Goal: Transaction & Acquisition: Purchase product/service

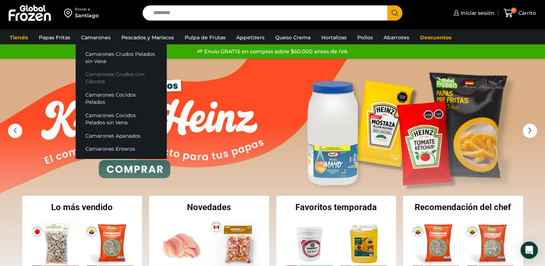
click at [107, 77] on link "Camarones Crudos con Cáscara" at bounding box center [121, 78] width 91 height 21
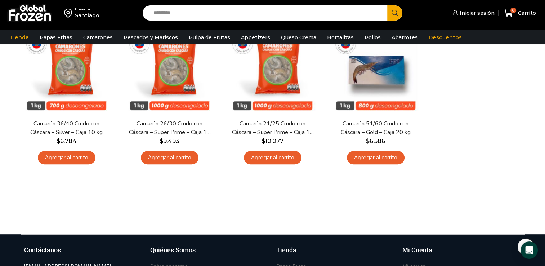
scroll to position [236, 0]
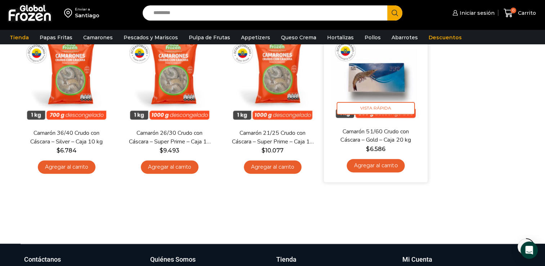
click at [379, 164] on link "Agregar al carrito" at bounding box center [375, 165] width 58 height 13
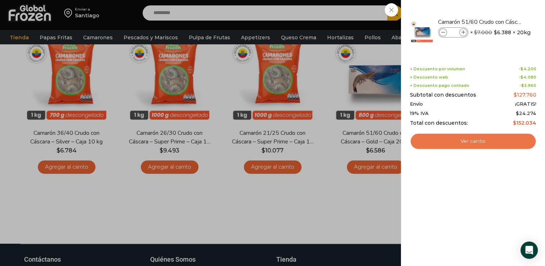
click at [464, 138] on link "Ver carrito" at bounding box center [473, 141] width 126 height 17
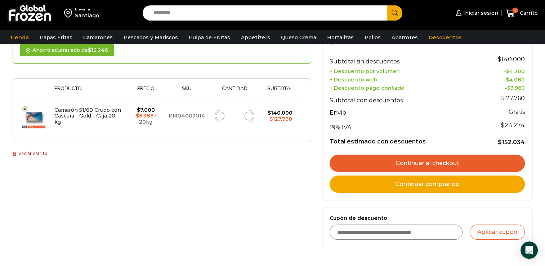
scroll to position [87, 0]
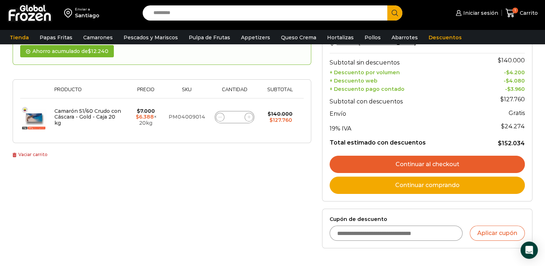
click at [421, 161] on link "Continuar al checkout" at bounding box center [426, 163] width 195 height 17
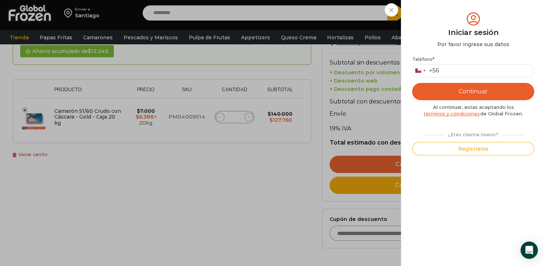
click at [468, 63] on p "Teléfono * Chile +56 +56 Argentina +54 Chile +56" at bounding box center [473, 67] width 122 height 21
click at [467, 68] on input "Teléfono *" at bounding box center [473, 70] width 122 height 13
type input "*********"
click at [442, 88] on button "Continuar" at bounding box center [473, 91] width 122 height 17
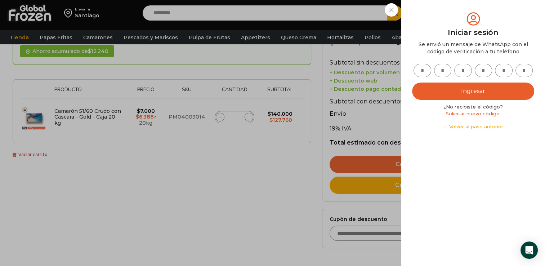
click at [480, 76] on input "text" at bounding box center [483, 70] width 18 height 13
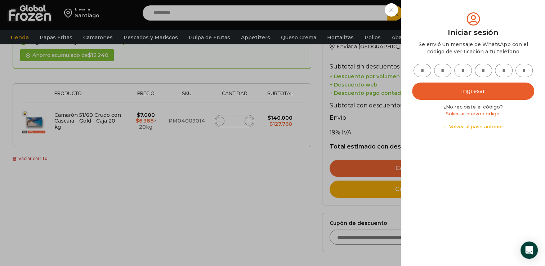
click at [421, 67] on input "text" at bounding box center [422, 70] width 18 height 13
type input "*"
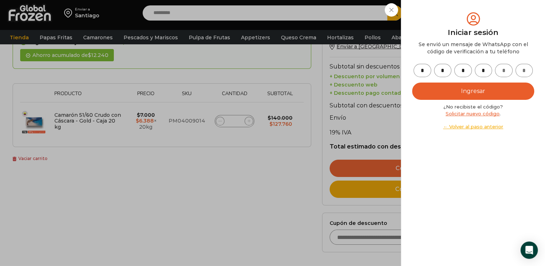
type input "*"
click at [503, 91] on button "Ingresar" at bounding box center [473, 90] width 122 height 17
click at [478, 87] on button "Ingresar" at bounding box center [473, 90] width 122 height 17
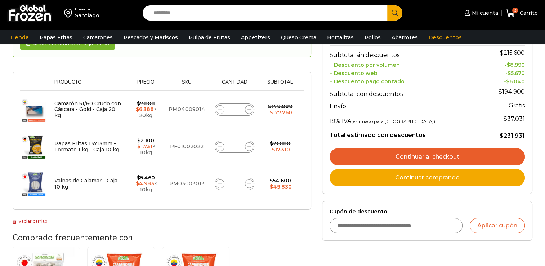
scroll to position [84, 0]
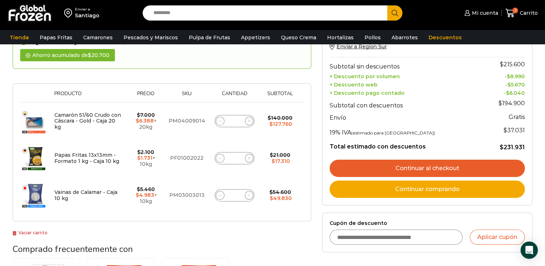
click at [216, 158] on span at bounding box center [220, 158] width 9 height 9
type input "*"
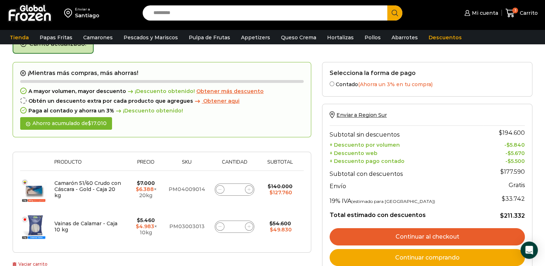
scroll to position [40, 0]
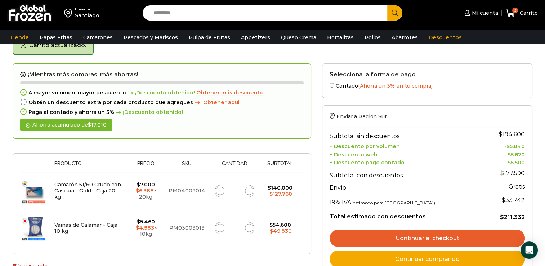
click at [217, 226] on span at bounding box center [220, 228] width 9 height 9
type input "*"
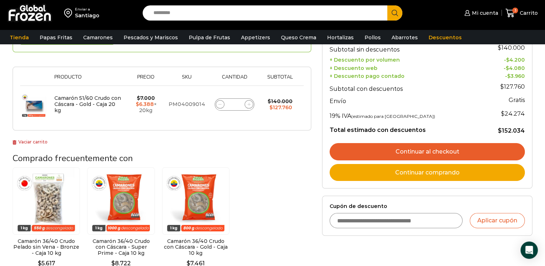
scroll to position [127, 0]
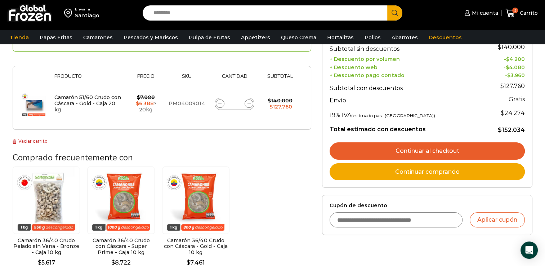
click at [415, 147] on link "Continuar al checkout" at bounding box center [426, 150] width 195 height 17
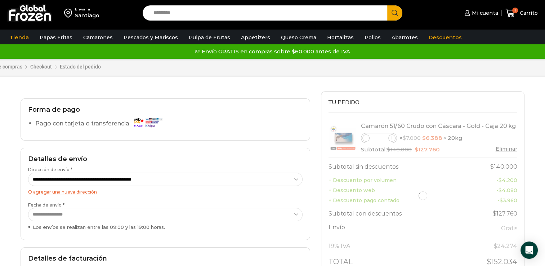
select select "*"
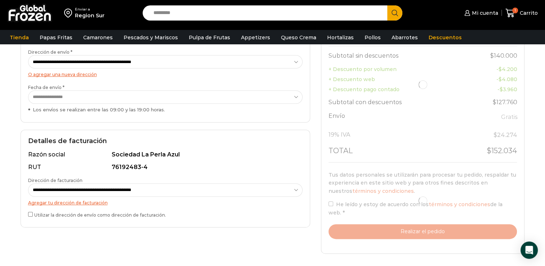
scroll to position [121, 0]
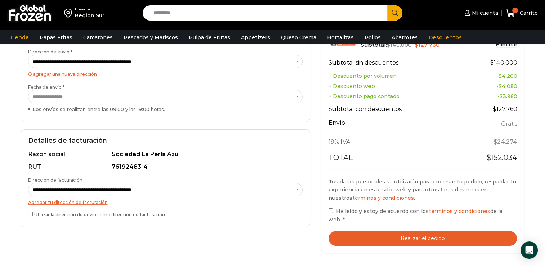
click at [381, 236] on button "Realizar el pedido" at bounding box center [422, 238] width 189 height 15
